Goal: Transaction & Acquisition: Purchase product/service

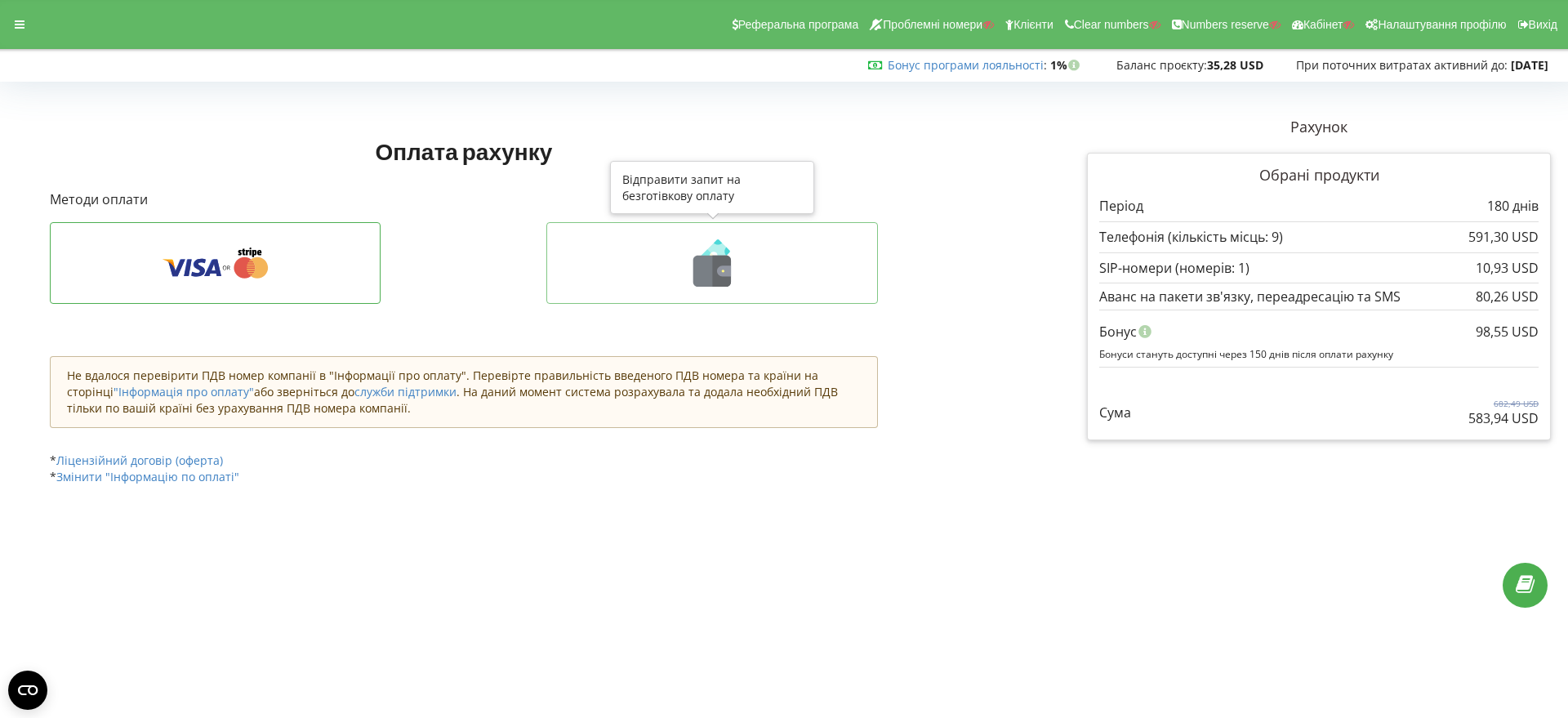
click at [710, 277] on icon at bounding box center [712, 271] width 37 height 31
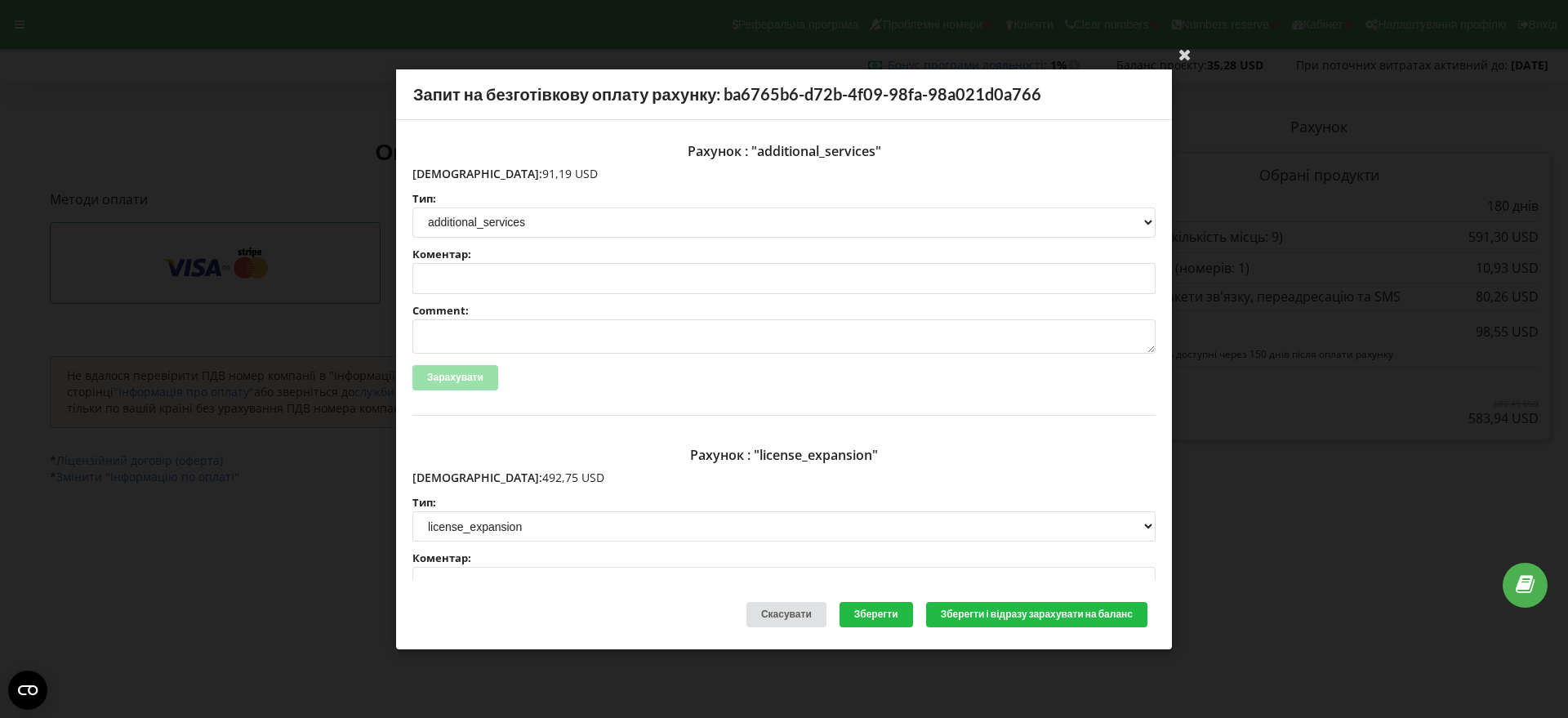
scroll to position [102, 0]
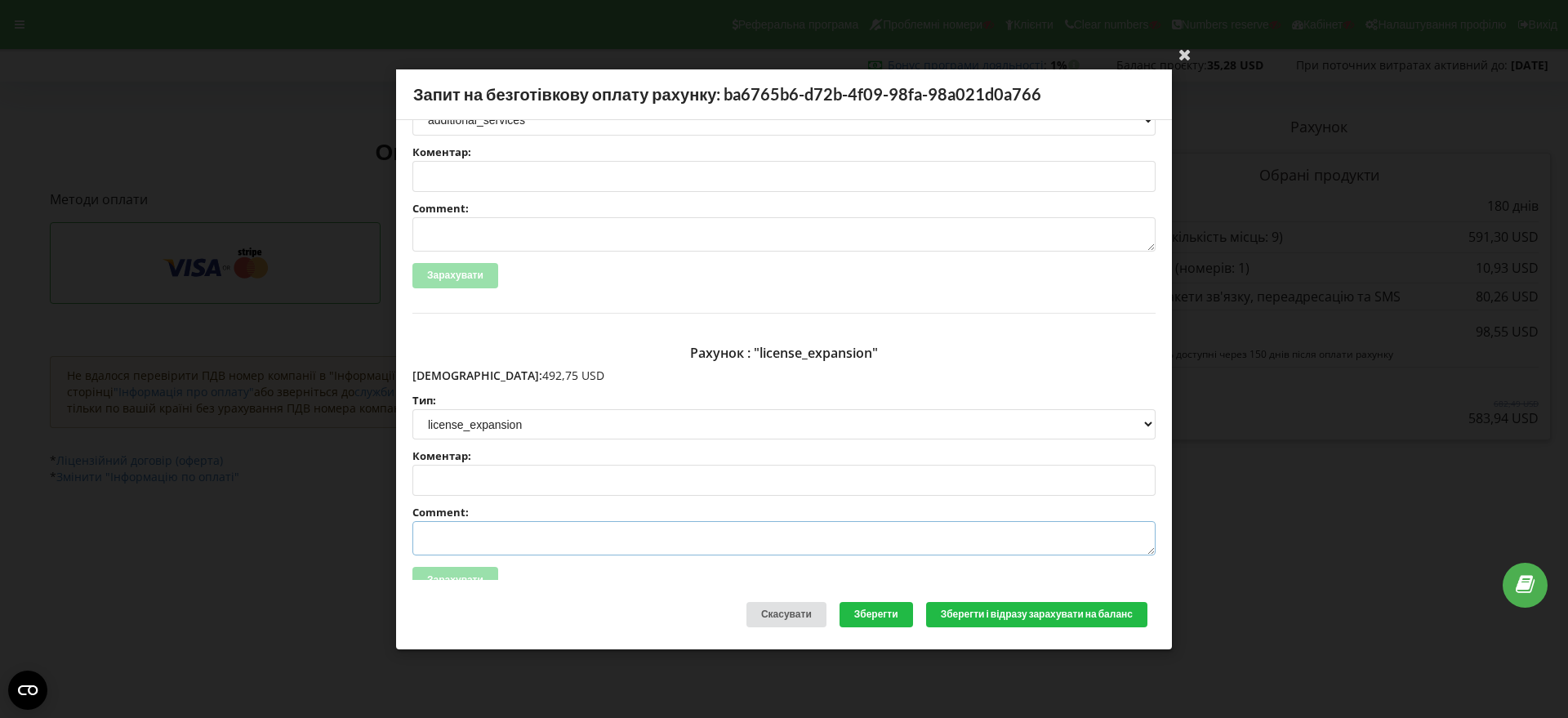
click at [452, 537] on textarea "Comment:" at bounding box center [784, 538] width 743 height 35
paste textarea "№R-07107 від 16.09.2025"
type textarea "Счет №R-07107 від 16.09.2025 на ТОВ АСС"
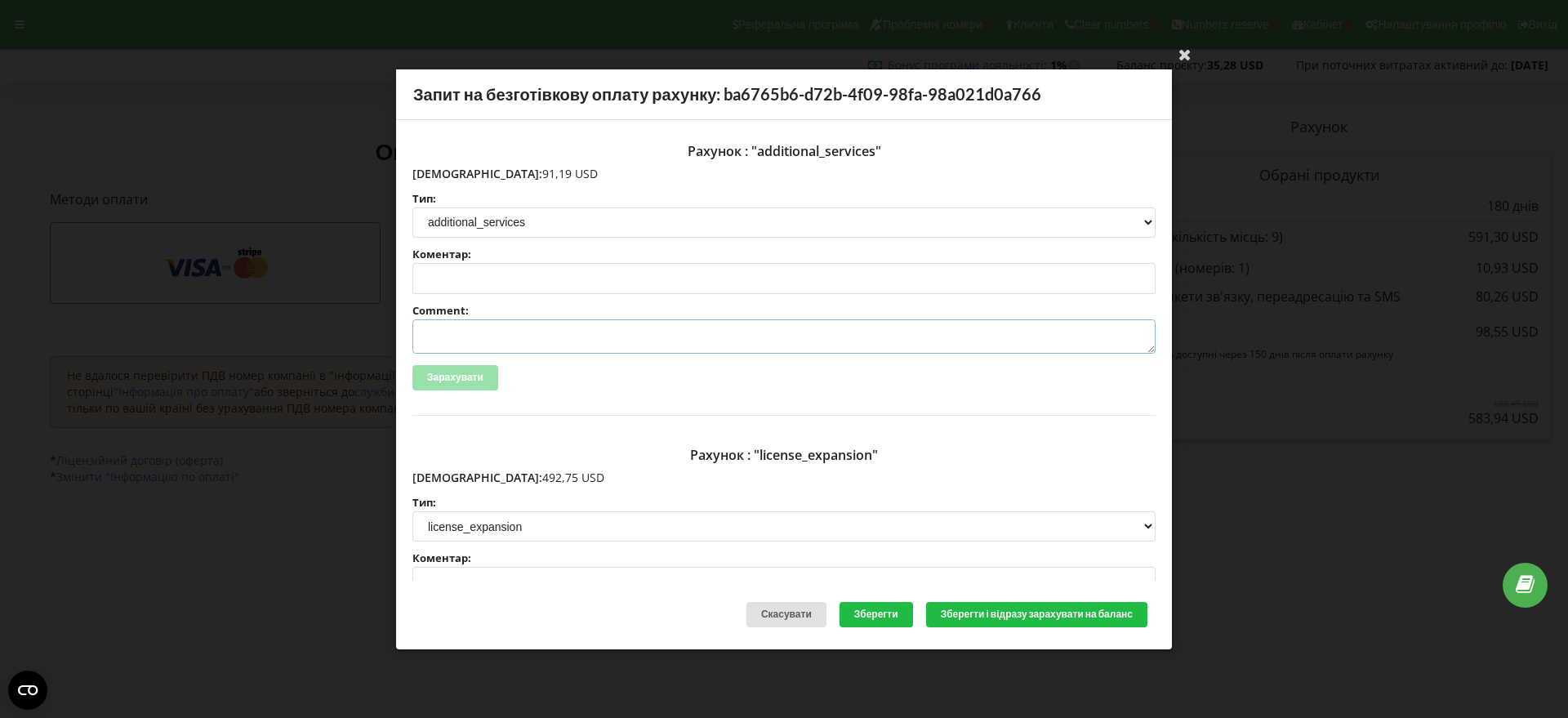
click at [469, 341] on textarea "Comment:" at bounding box center [784, 336] width 743 height 35
paste textarea "№R-07108 від 16.09.2025"
type textarea "Счет №R-07108 від 16.09.2025 на ТОВ АСС"
click at [1023, 611] on button "Зберегти і відразу зарахувати на баланс" at bounding box center [1037, 615] width 221 height 25
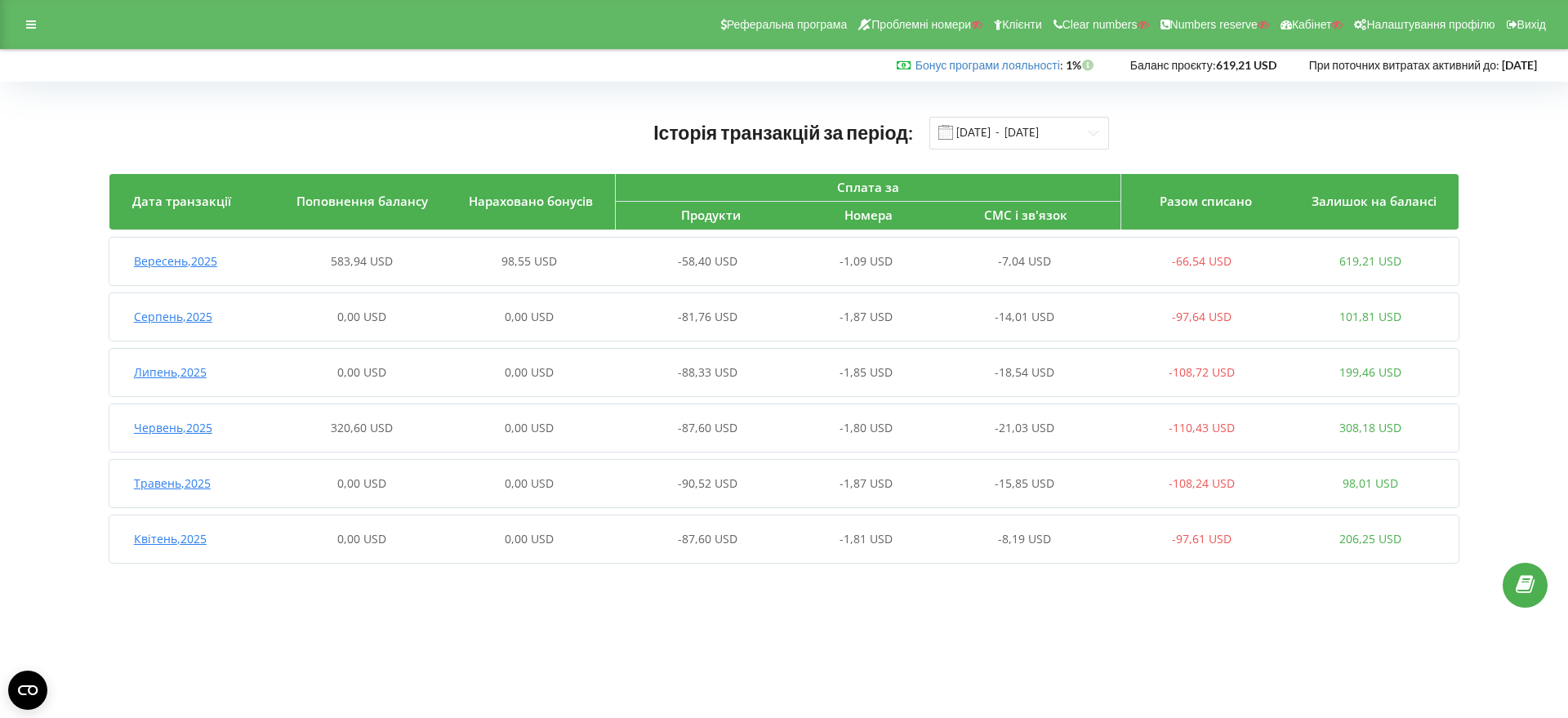
click at [206, 256] on span "Вересень , 2025" at bounding box center [176, 260] width 84 height 15
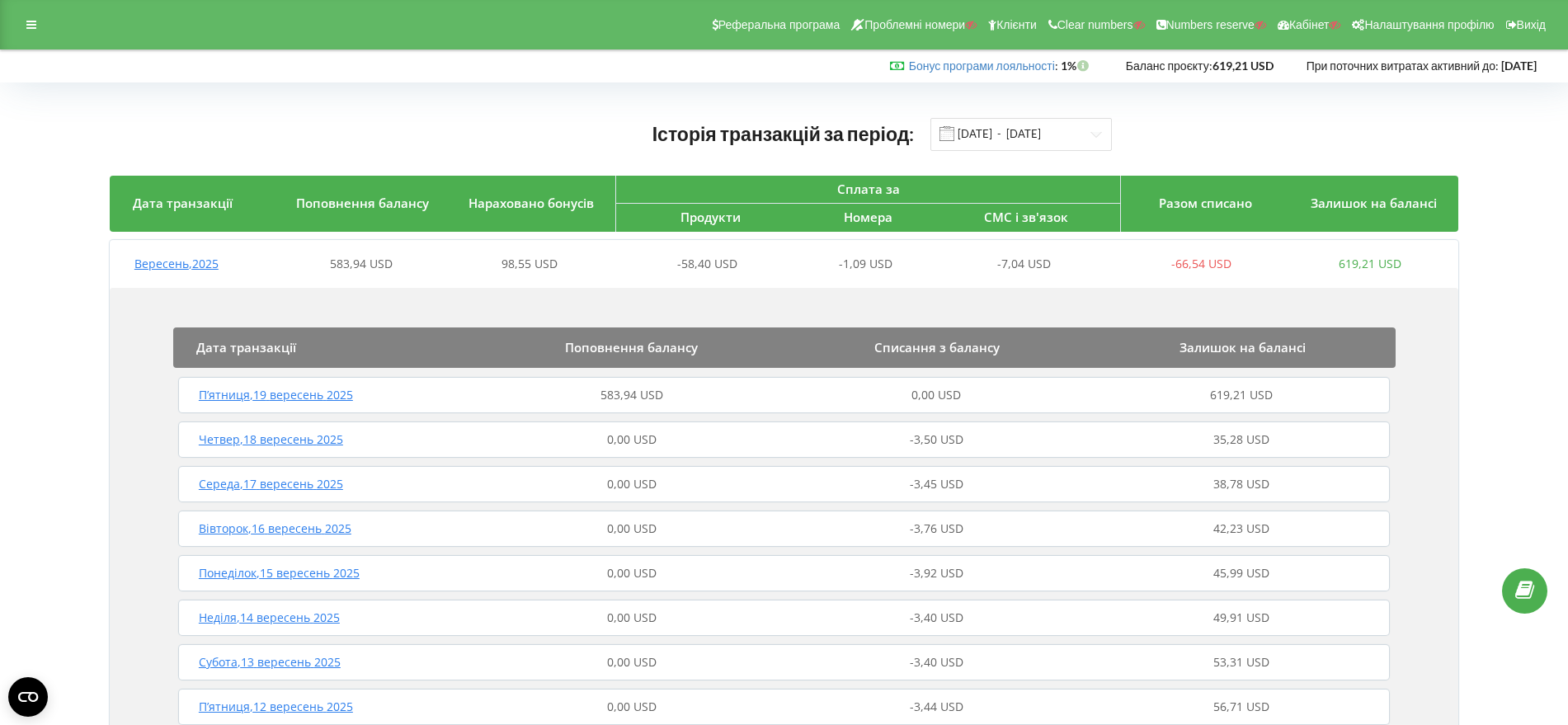
click at [300, 391] on span "П’ятниця , 19 вересень 2025" at bounding box center [275, 394] width 154 height 15
